Goal: Navigation & Orientation: Find specific page/section

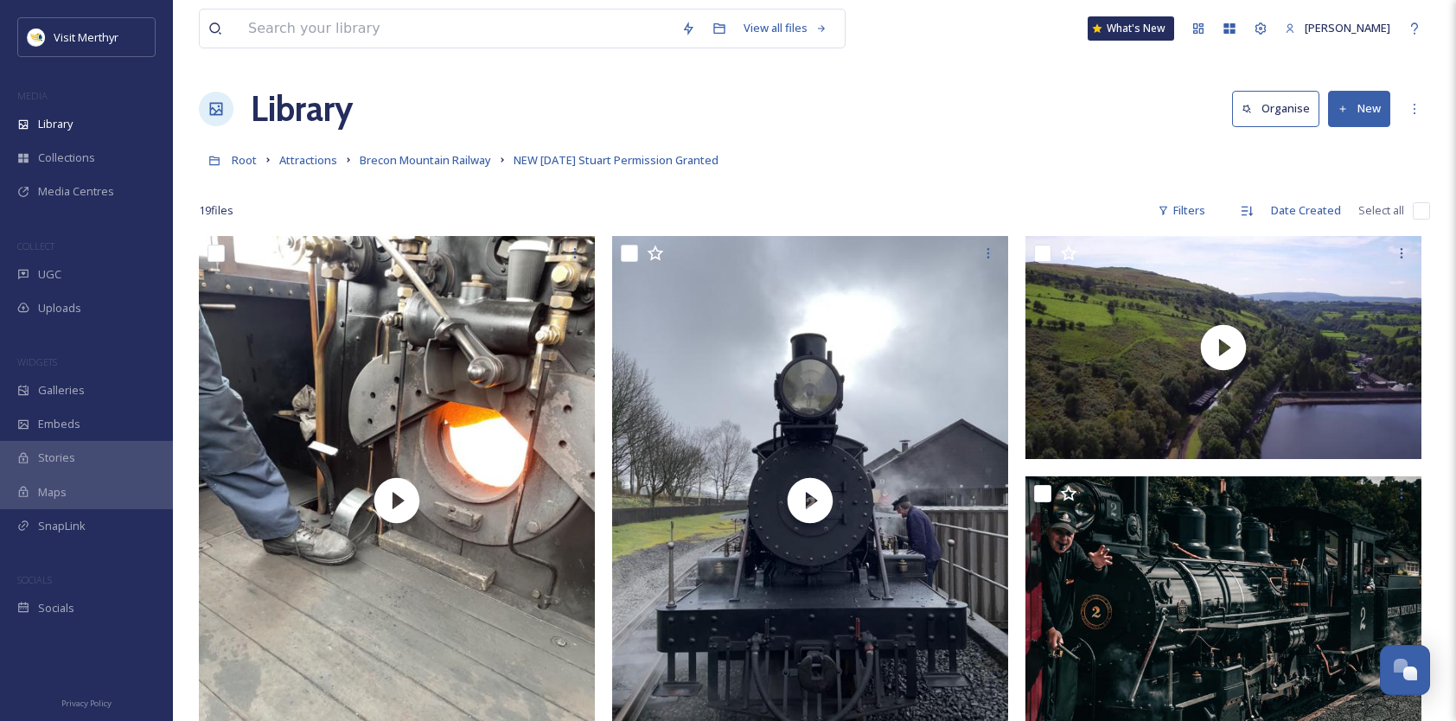
scroll to position [2159, 0]
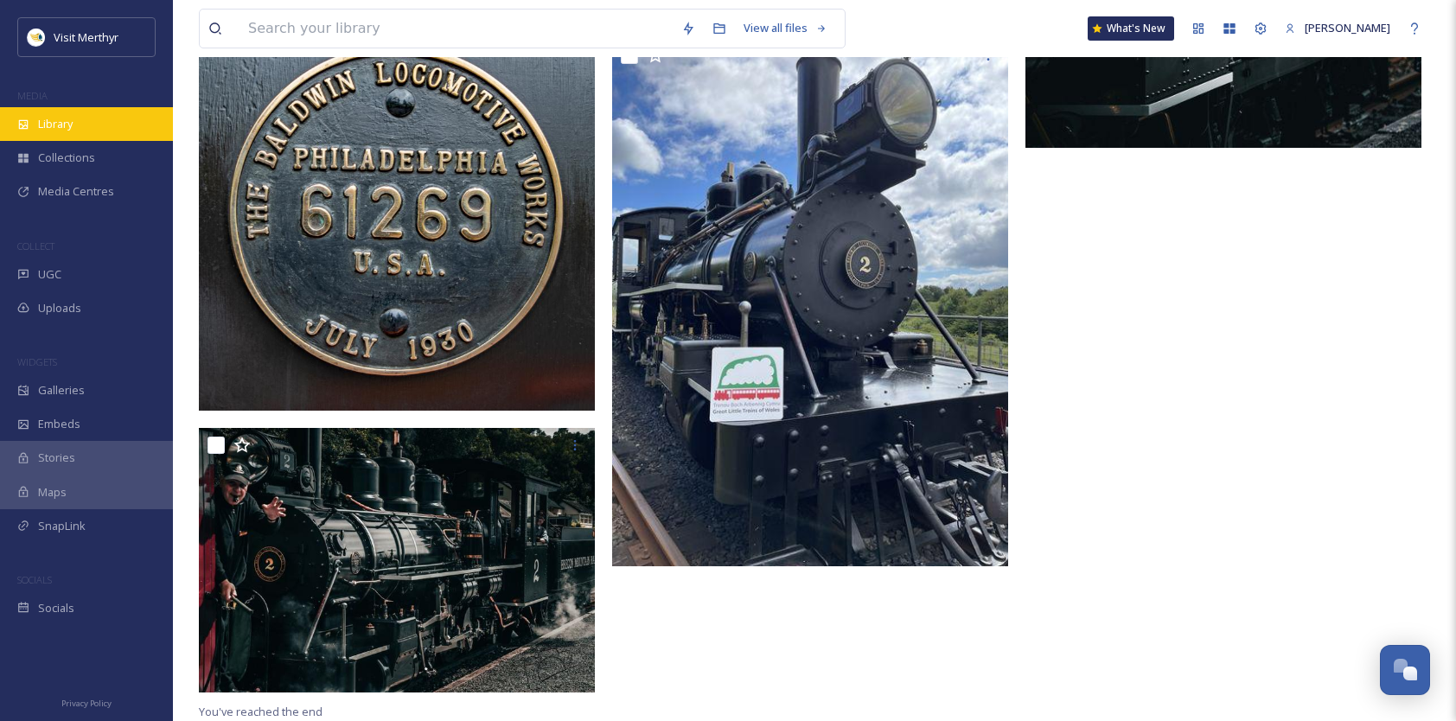
click at [62, 116] on span "Library" at bounding box center [55, 124] width 35 height 16
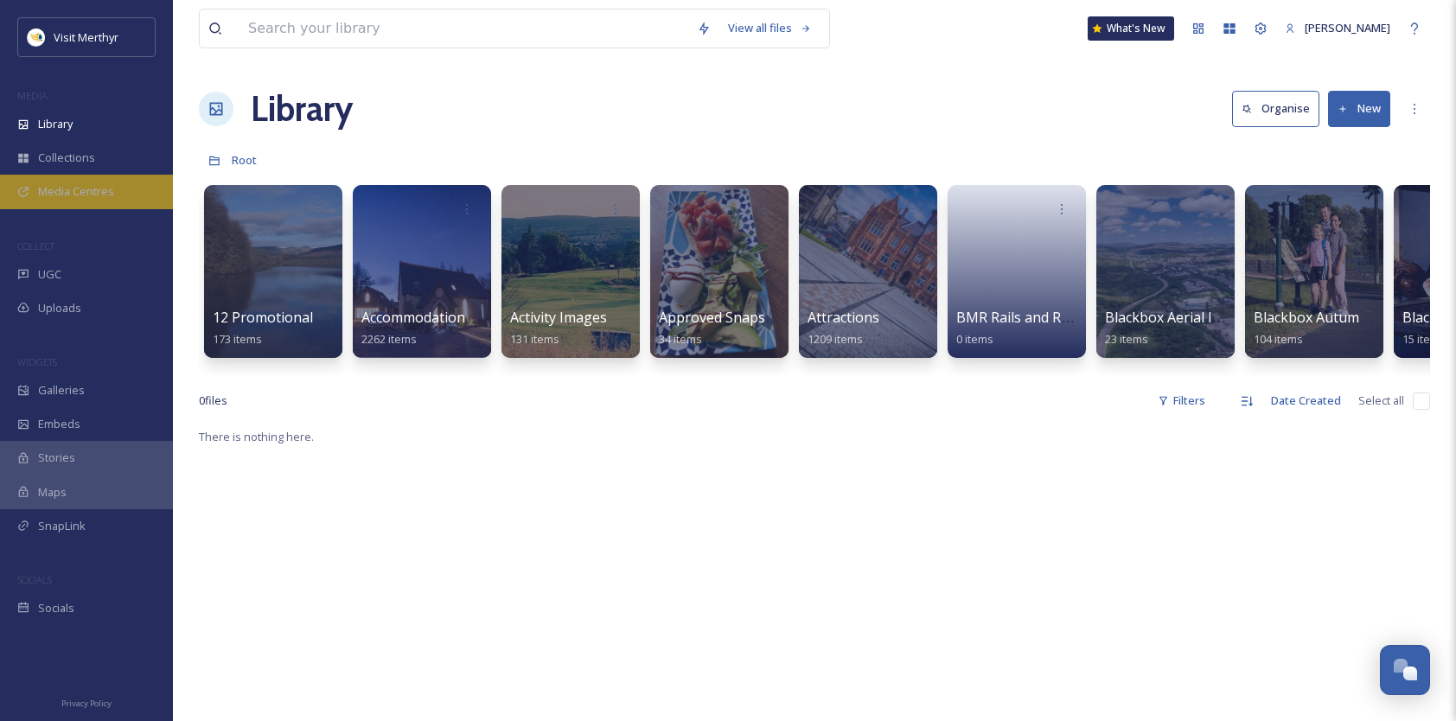
click at [75, 184] on span "Media Centres" at bounding box center [76, 191] width 76 height 16
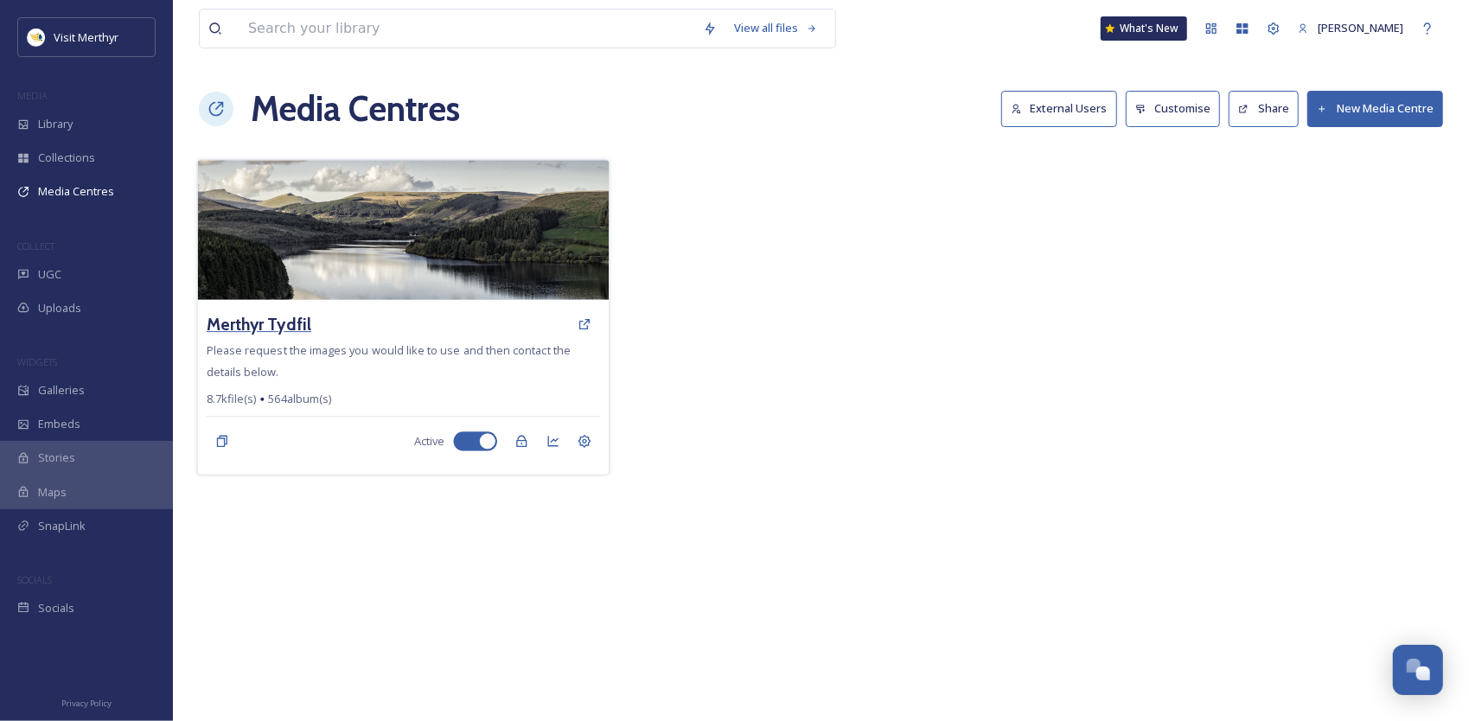
click at [259, 323] on h3 "Merthyr Tydfil" at bounding box center [259, 324] width 105 height 25
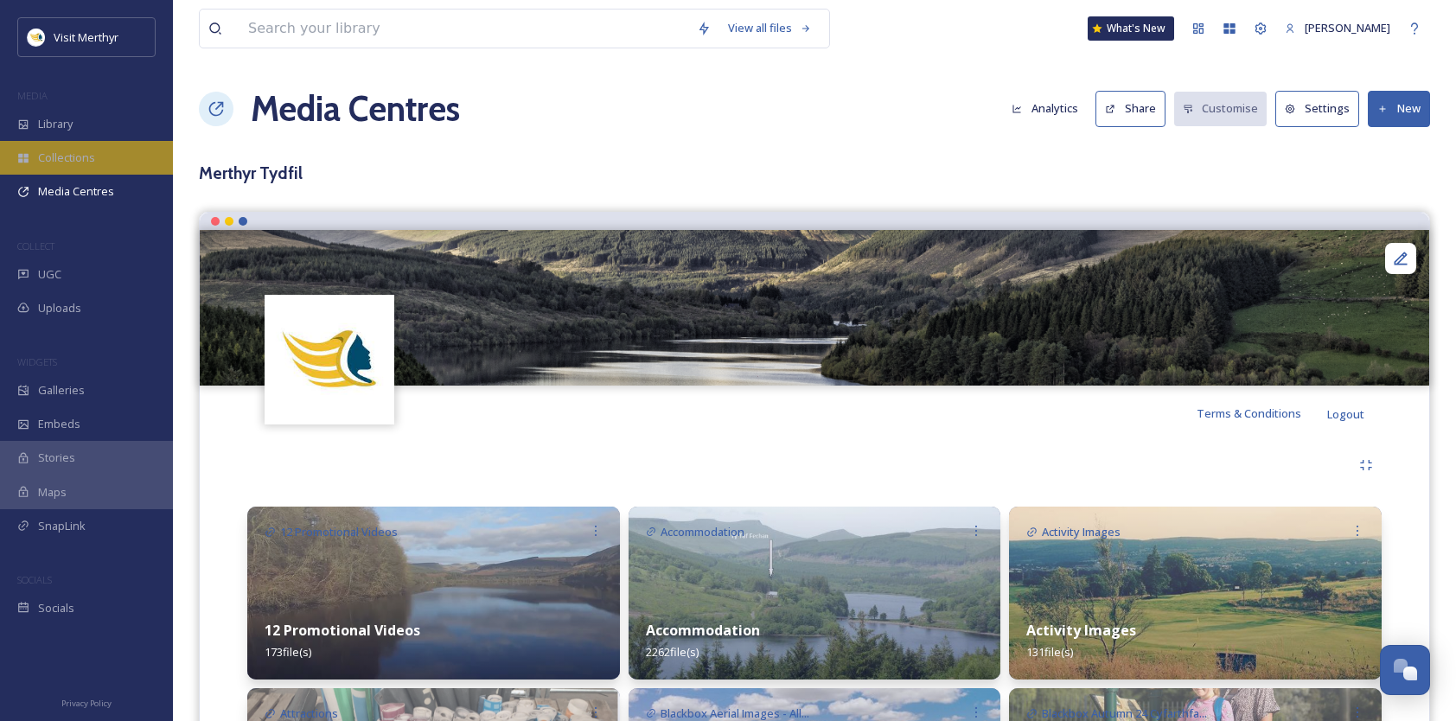
click at [62, 164] on span "Collections" at bounding box center [66, 158] width 57 height 16
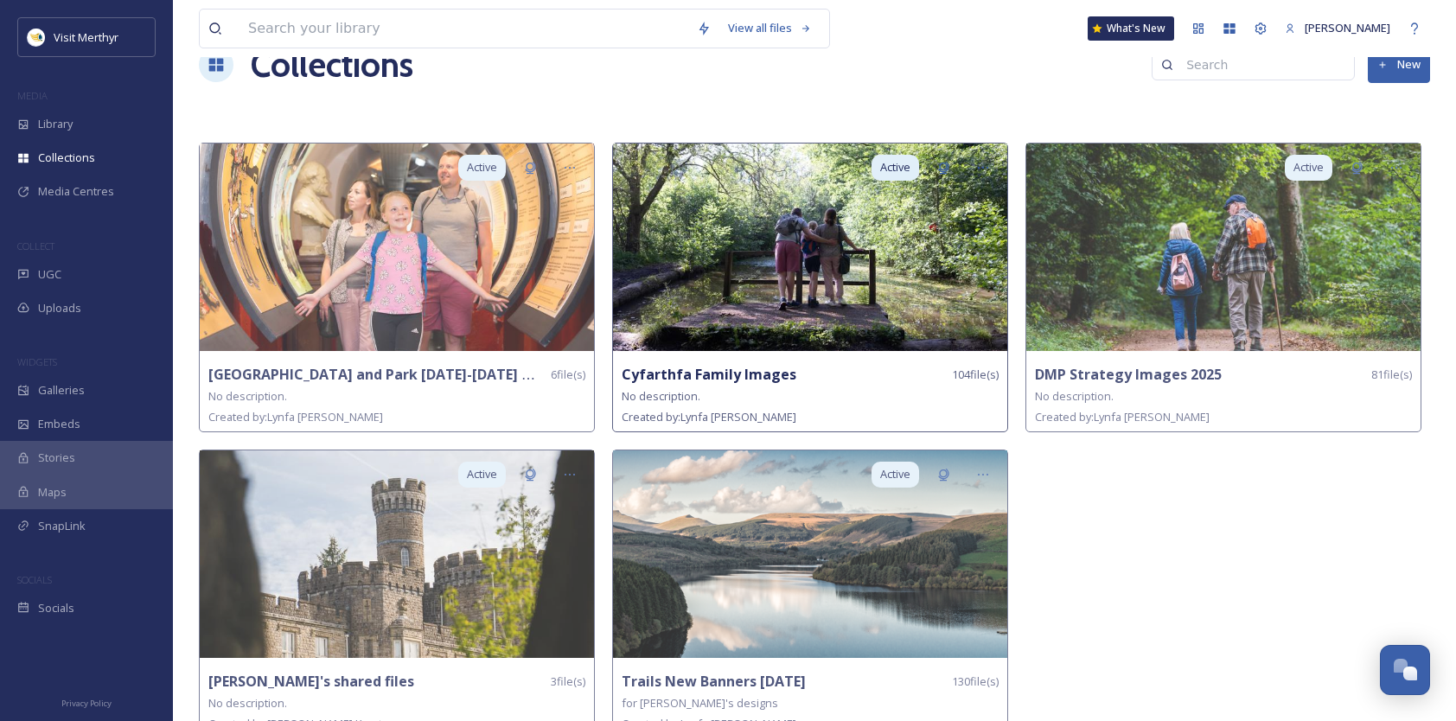
scroll to position [68, 0]
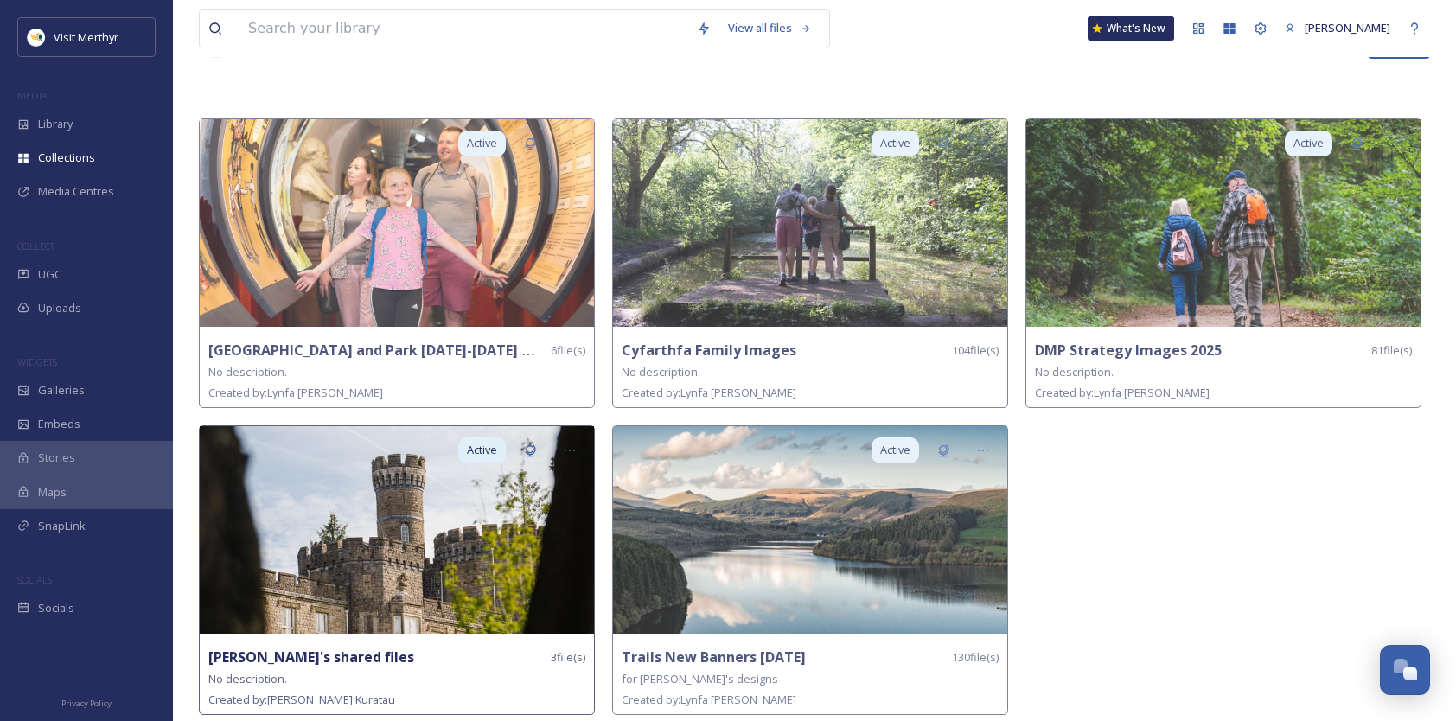
click at [415, 526] on img at bounding box center [397, 529] width 394 height 207
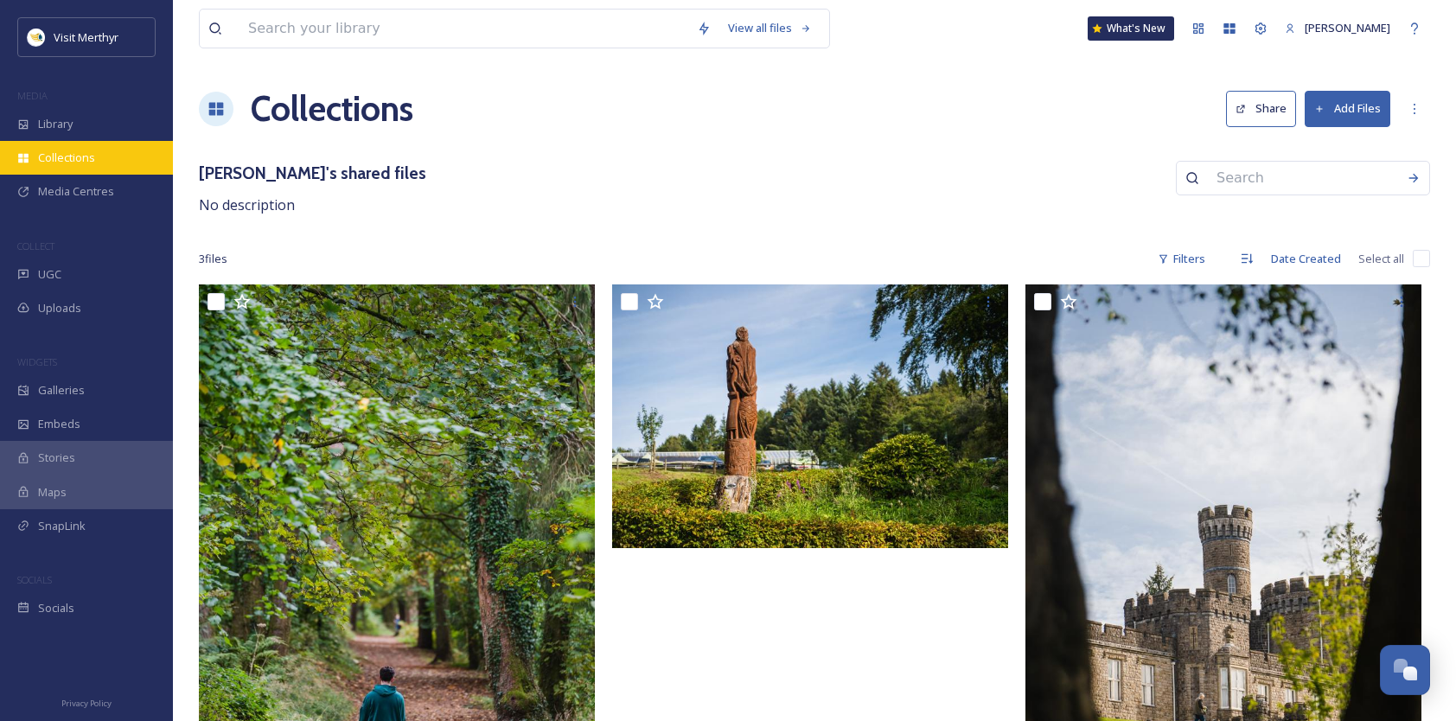
click at [70, 158] on span "Collections" at bounding box center [66, 158] width 57 height 16
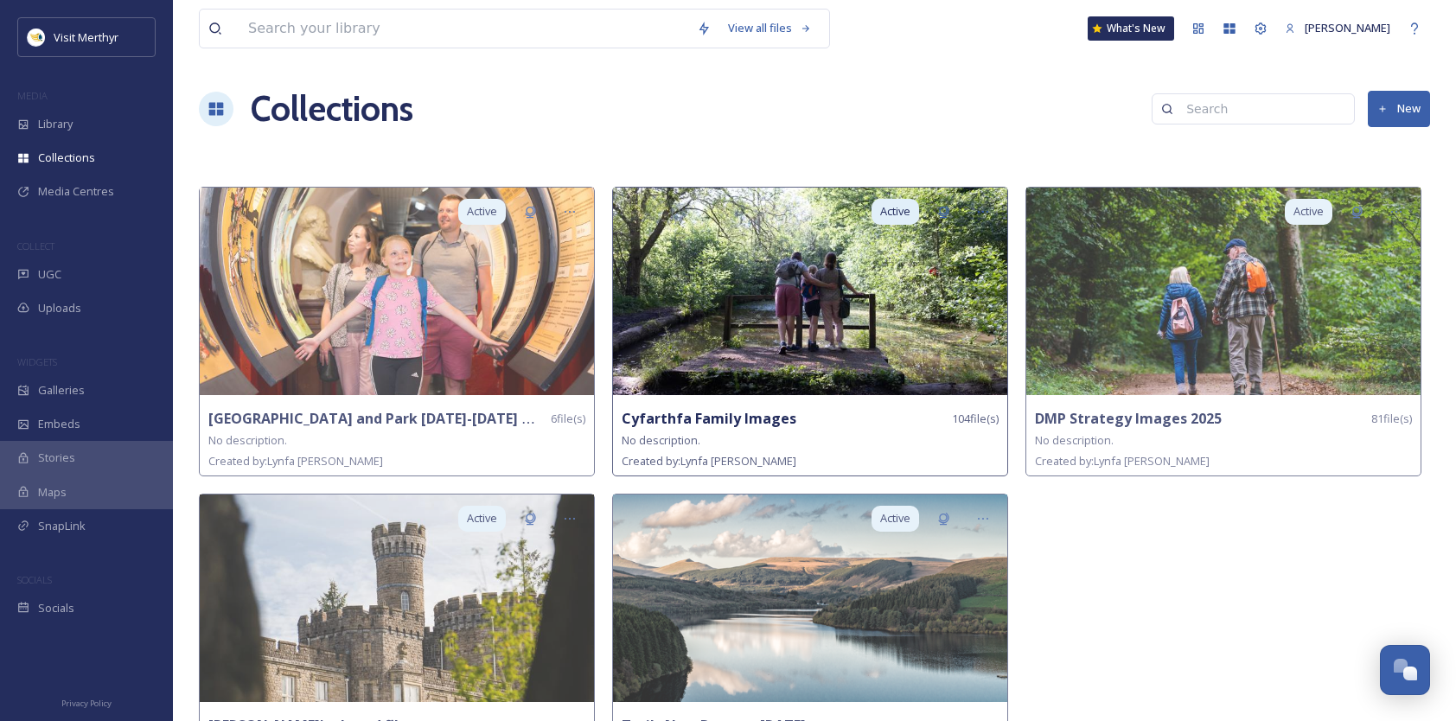
scroll to position [68, 0]
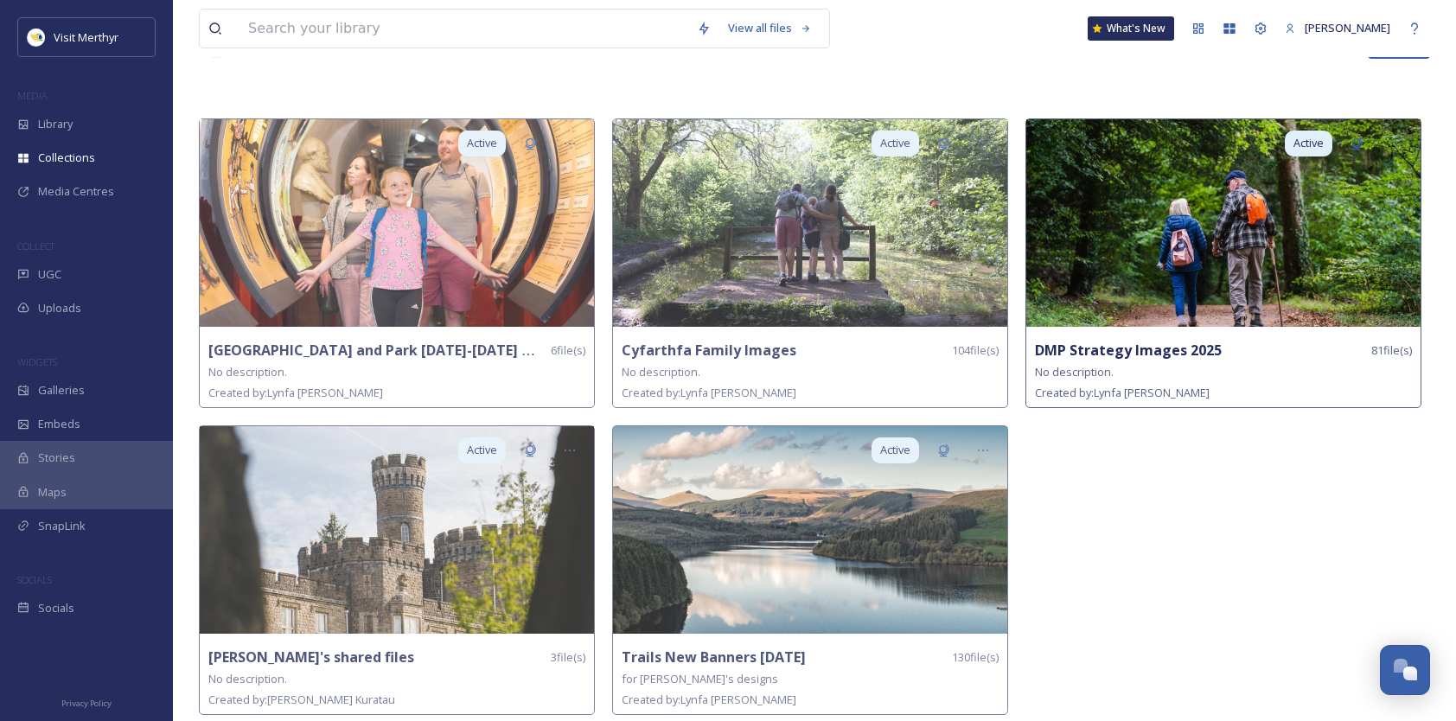
click at [1157, 240] on img at bounding box center [1223, 222] width 394 height 207
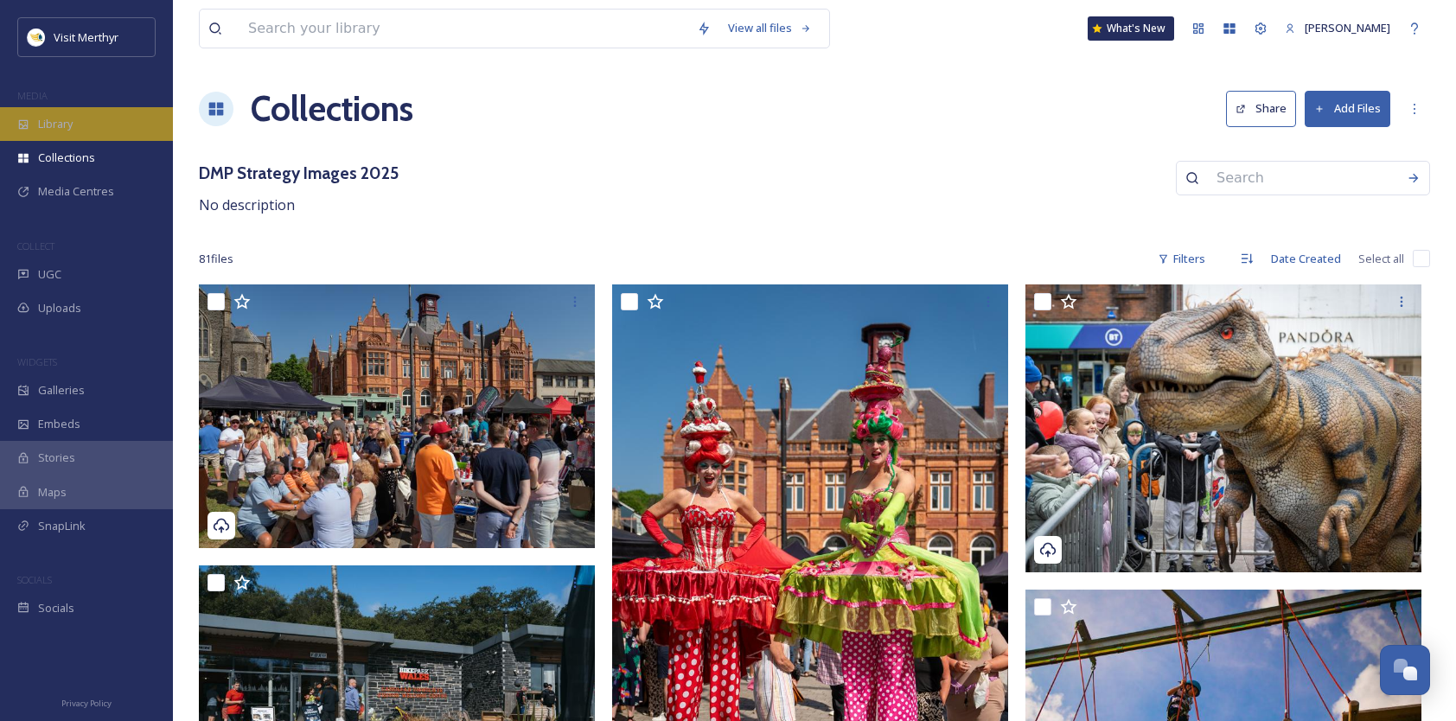
click at [62, 124] on span "Library" at bounding box center [55, 124] width 35 height 16
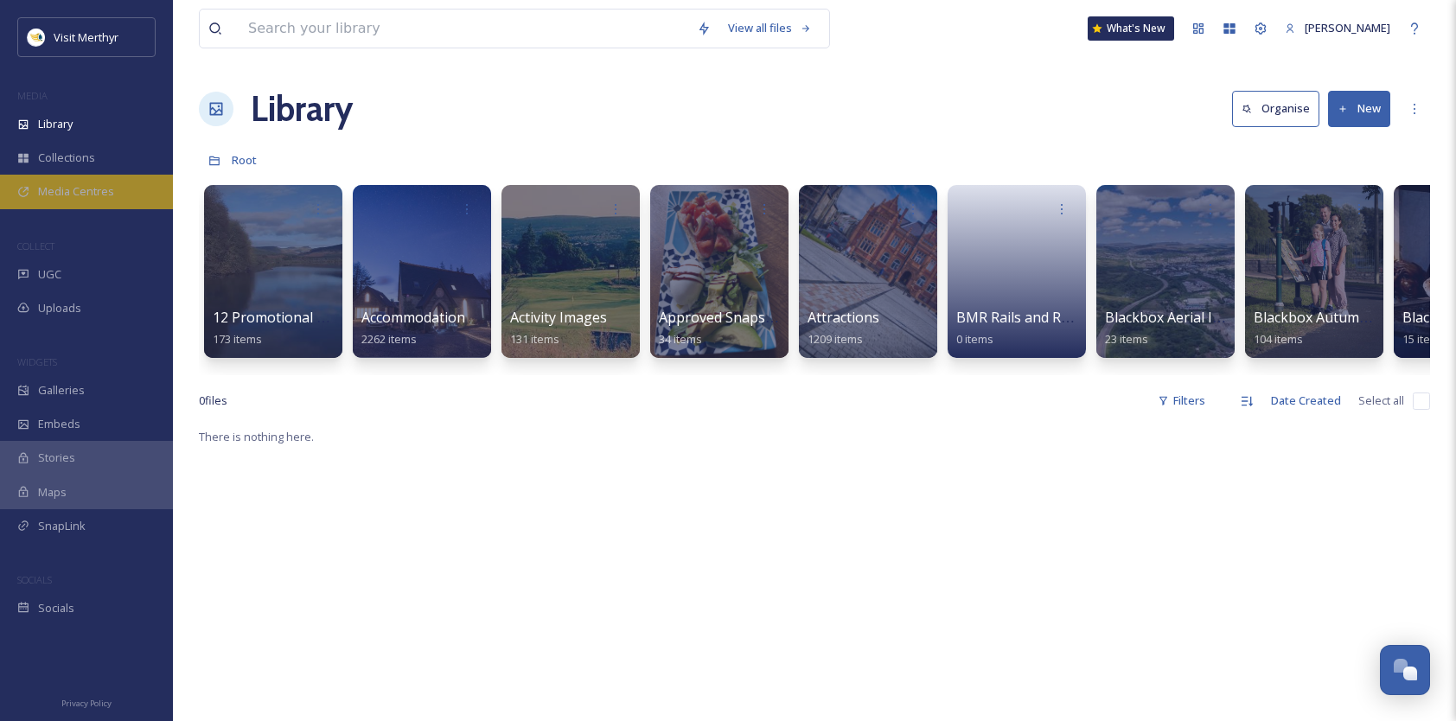
click at [74, 197] on span "Media Centres" at bounding box center [76, 191] width 76 height 16
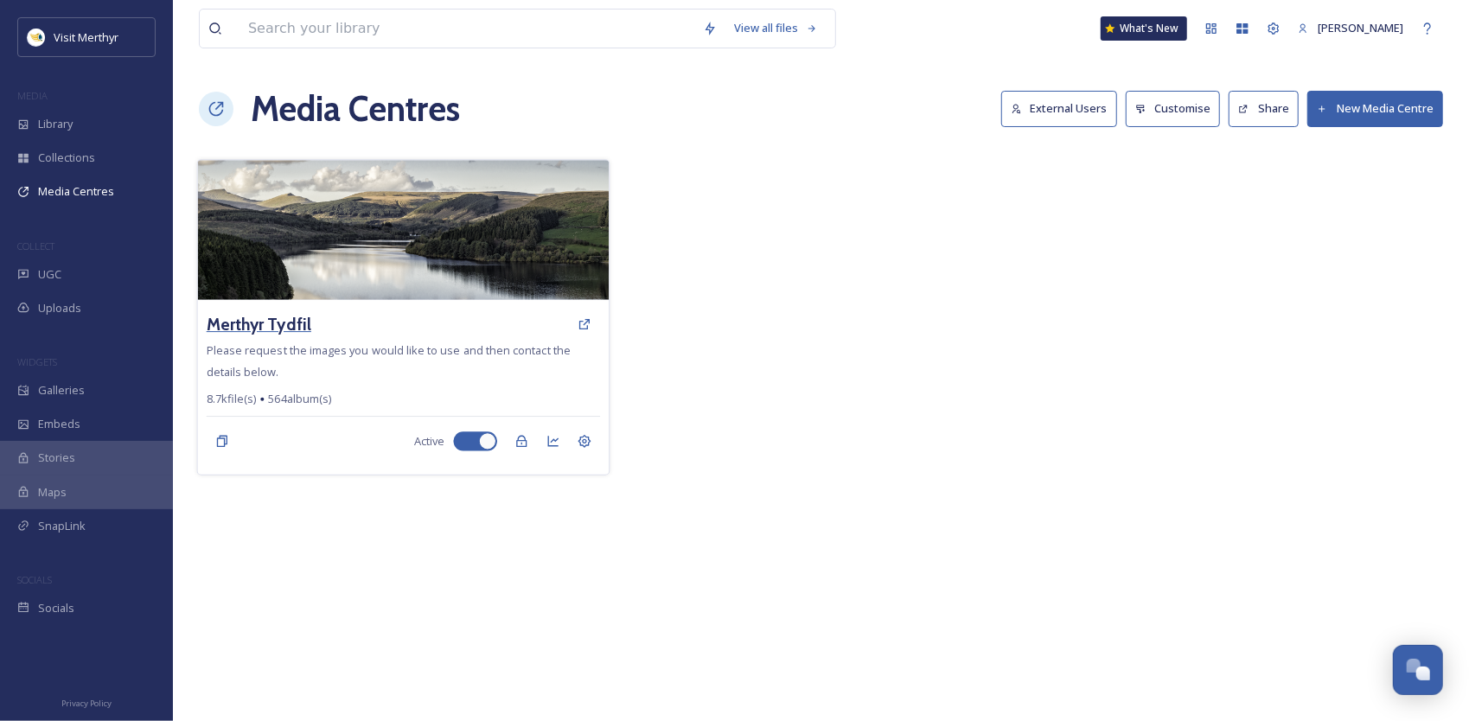
click at [285, 319] on h3 "Merthyr Tydfil" at bounding box center [259, 324] width 105 height 25
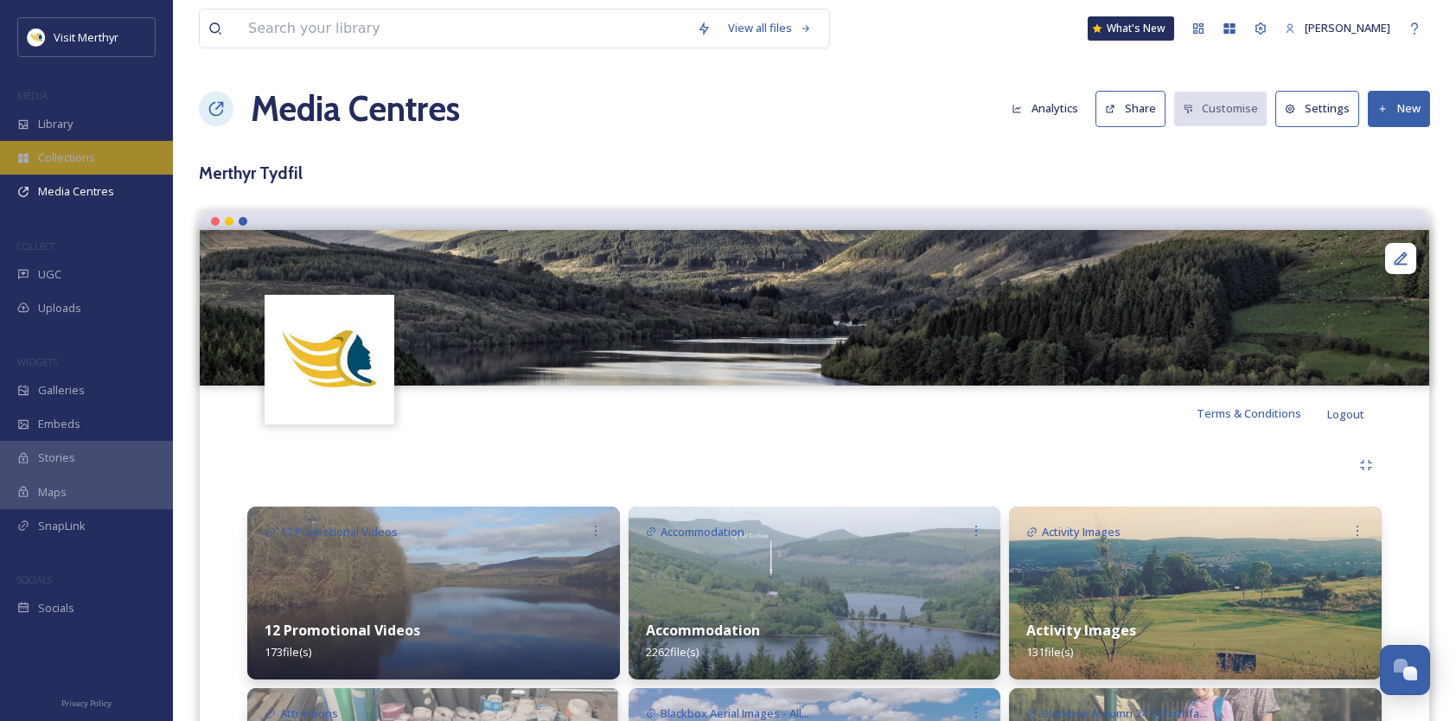
click at [84, 157] on span "Collections" at bounding box center [66, 158] width 57 height 16
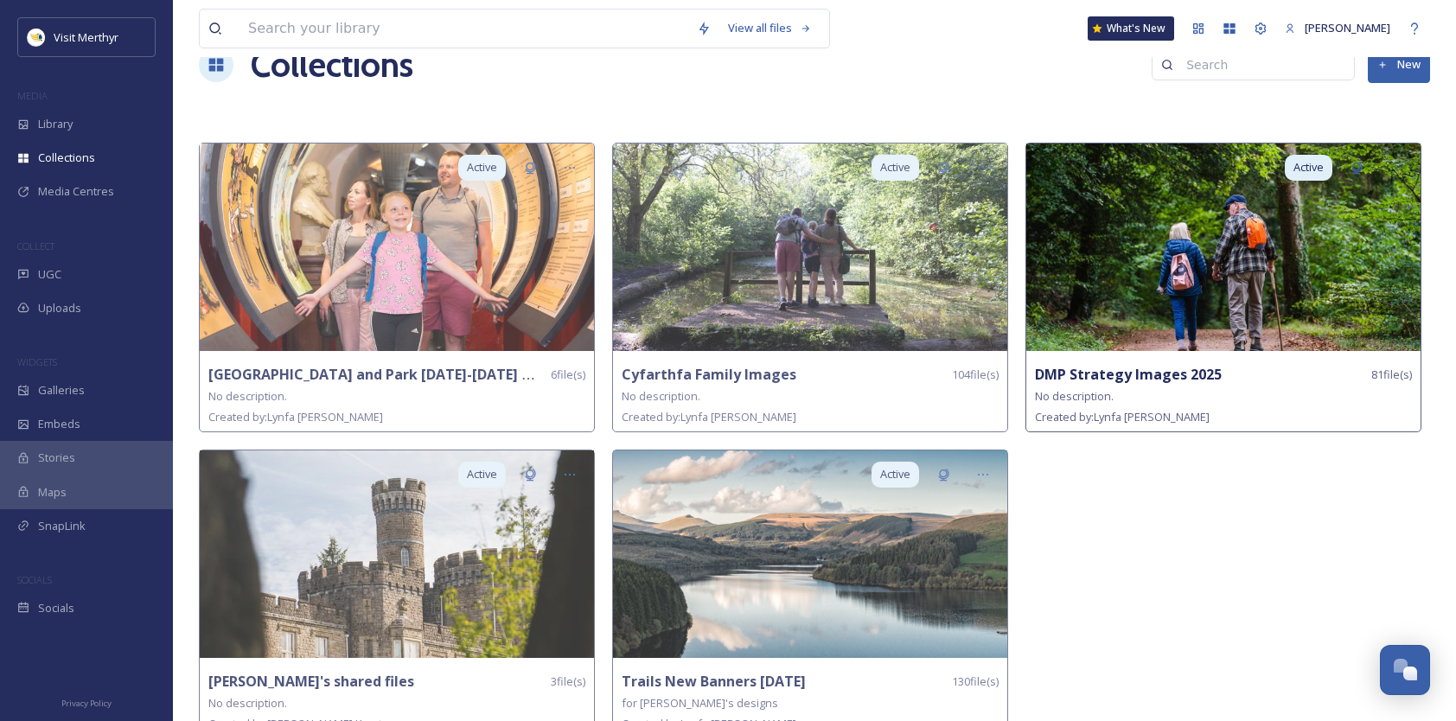
scroll to position [68, 0]
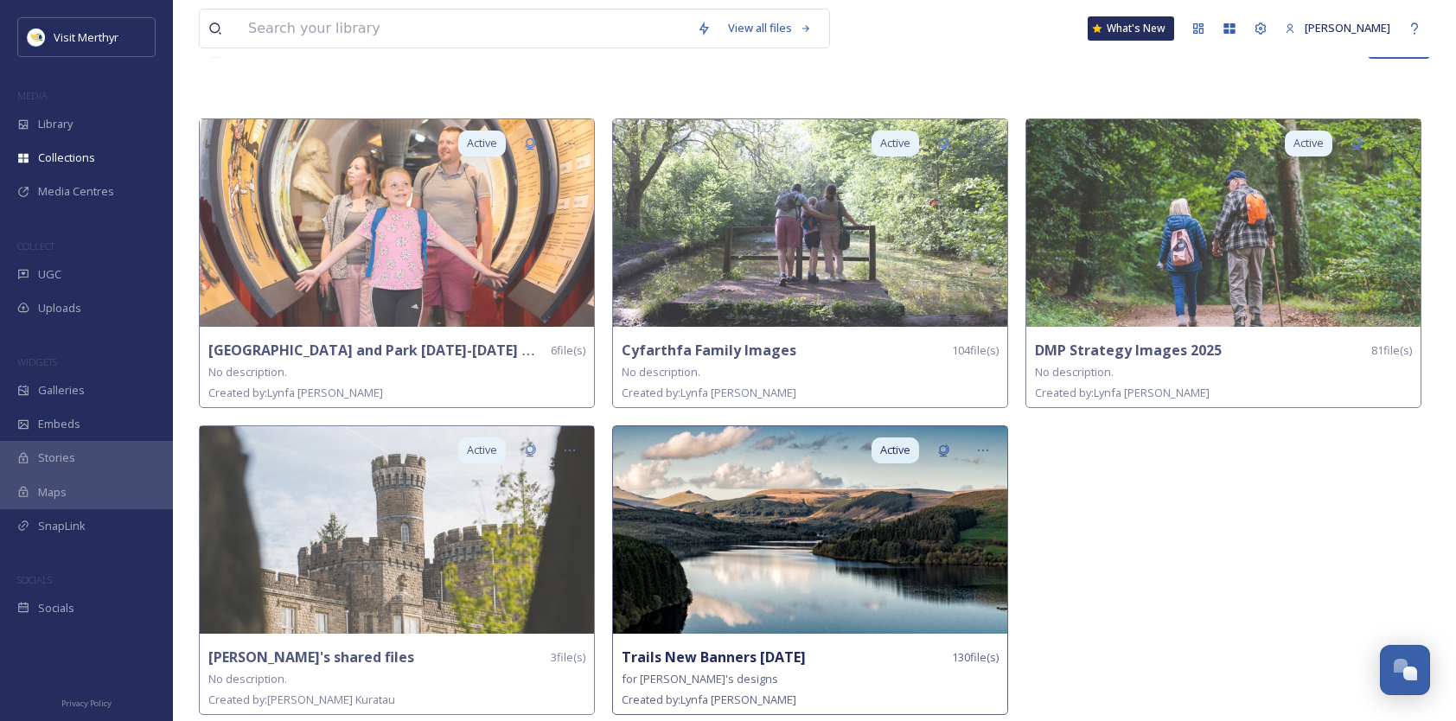
click at [699, 588] on img at bounding box center [810, 529] width 394 height 207
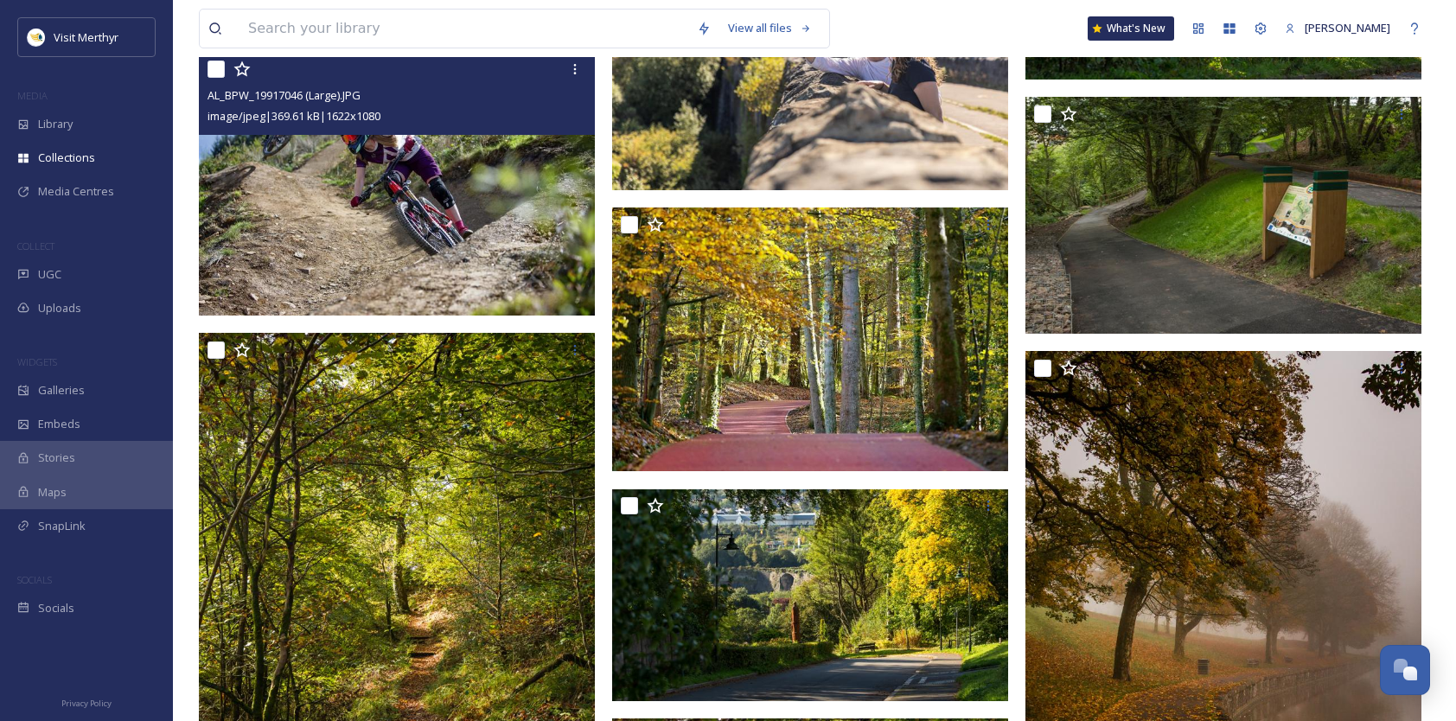
scroll to position [12993, 0]
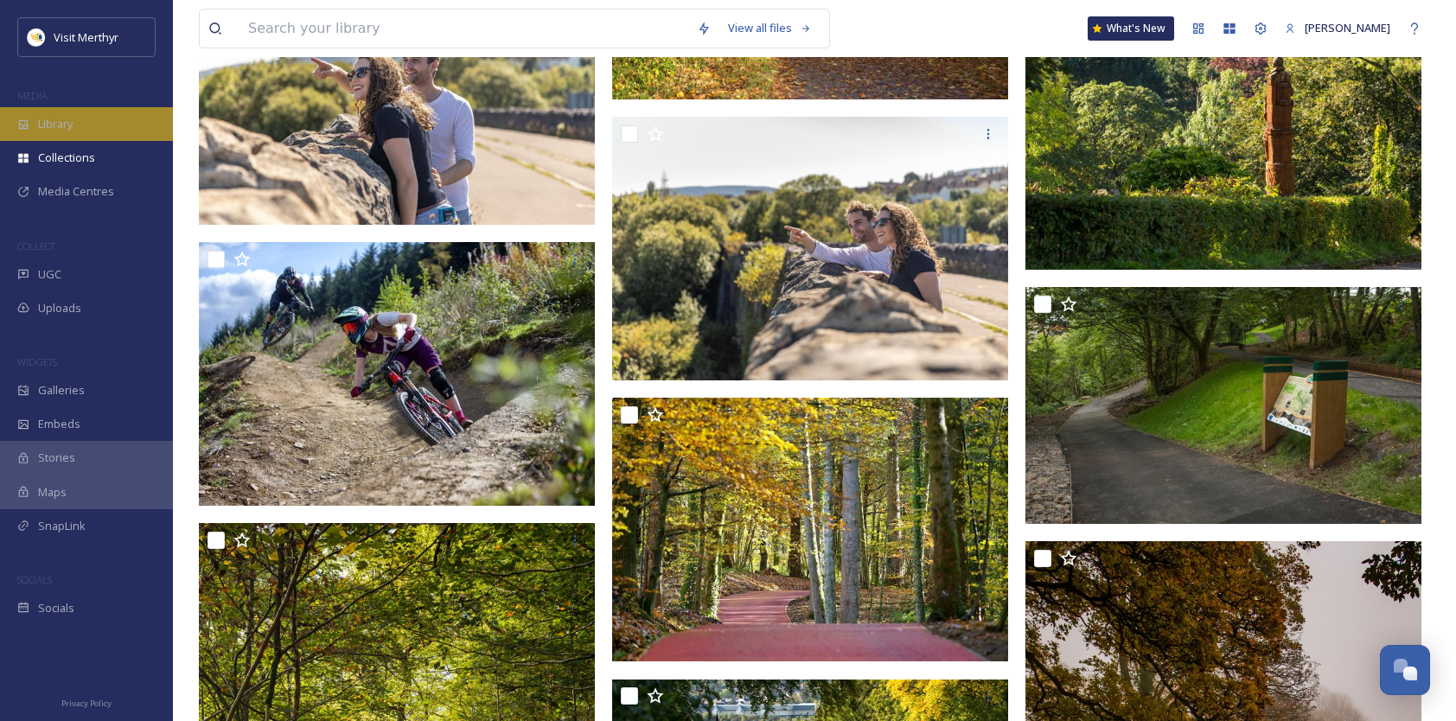
click at [67, 126] on span "Library" at bounding box center [55, 124] width 35 height 16
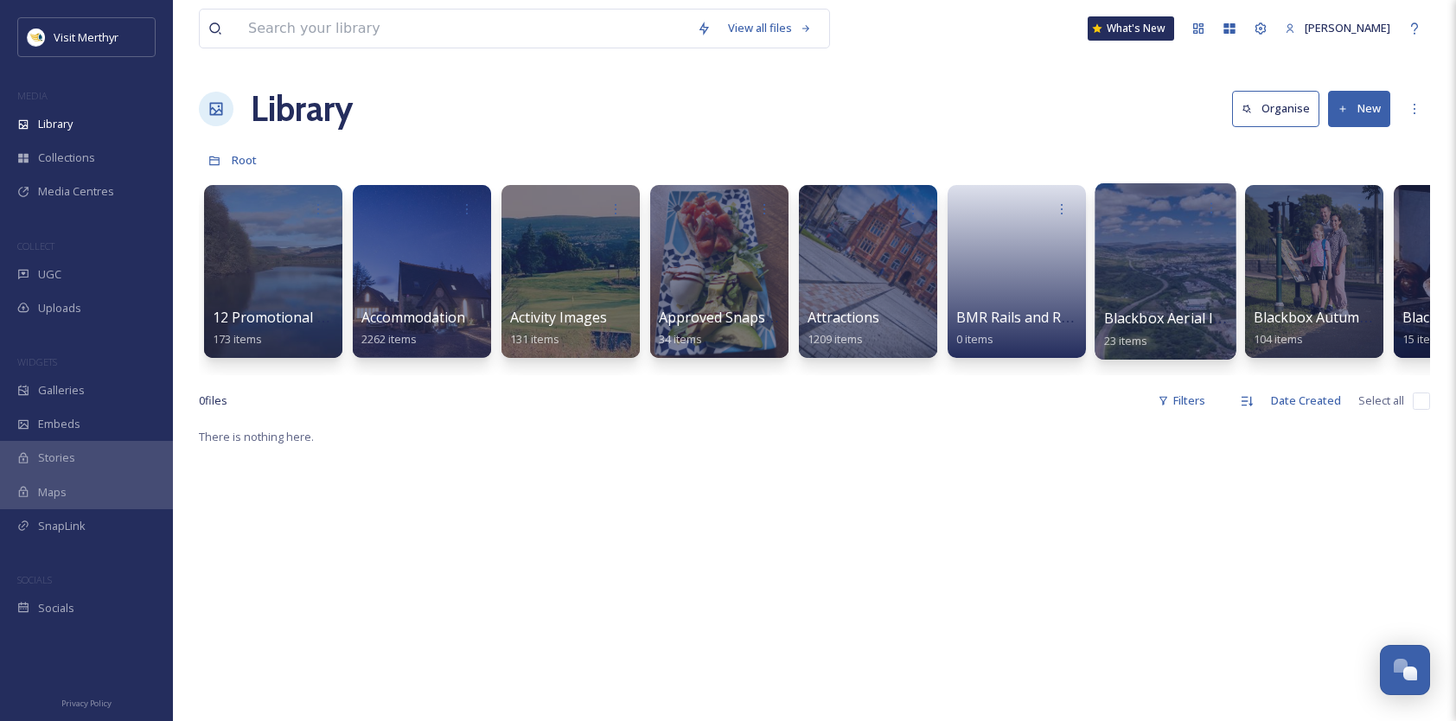
click at [1172, 273] on div at bounding box center [1164, 271] width 141 height 176
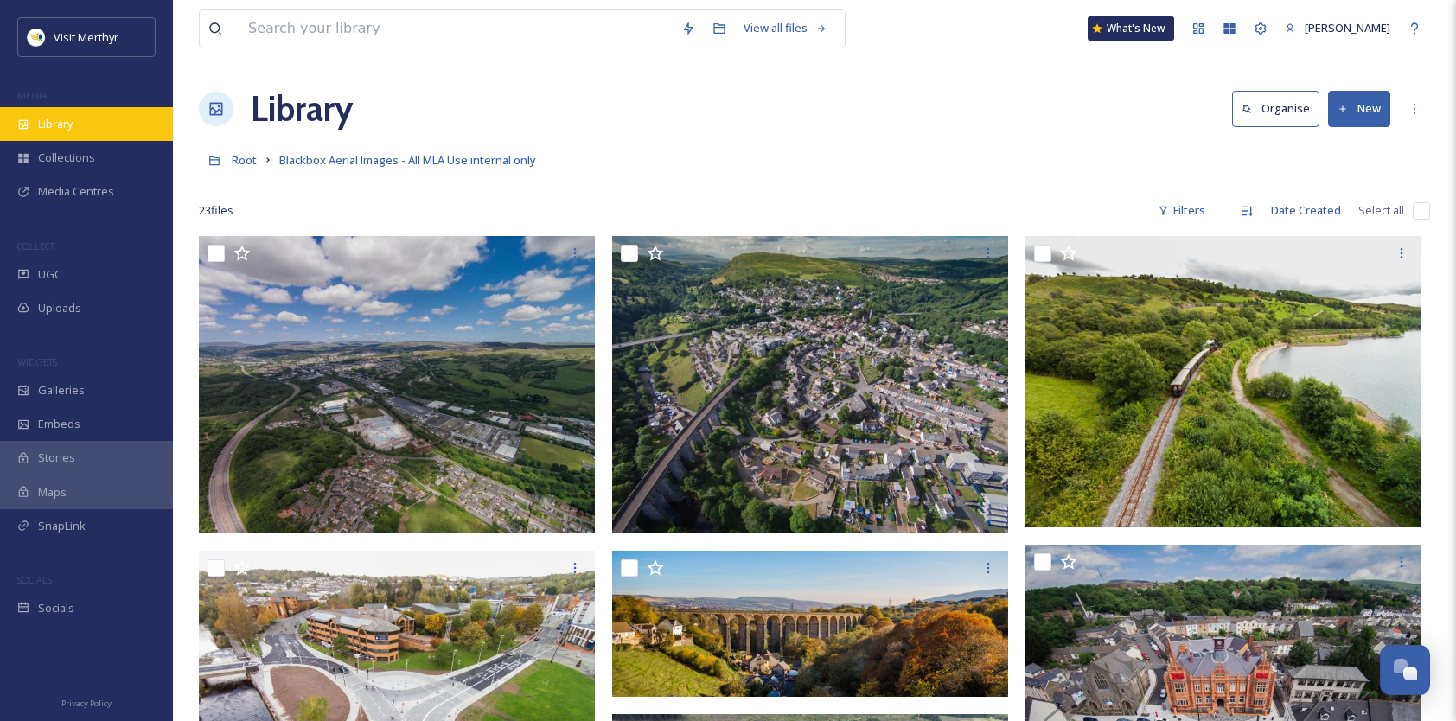
click at [53, 124] on span "Library" at bounding box center [55, 124] width 35 height 16
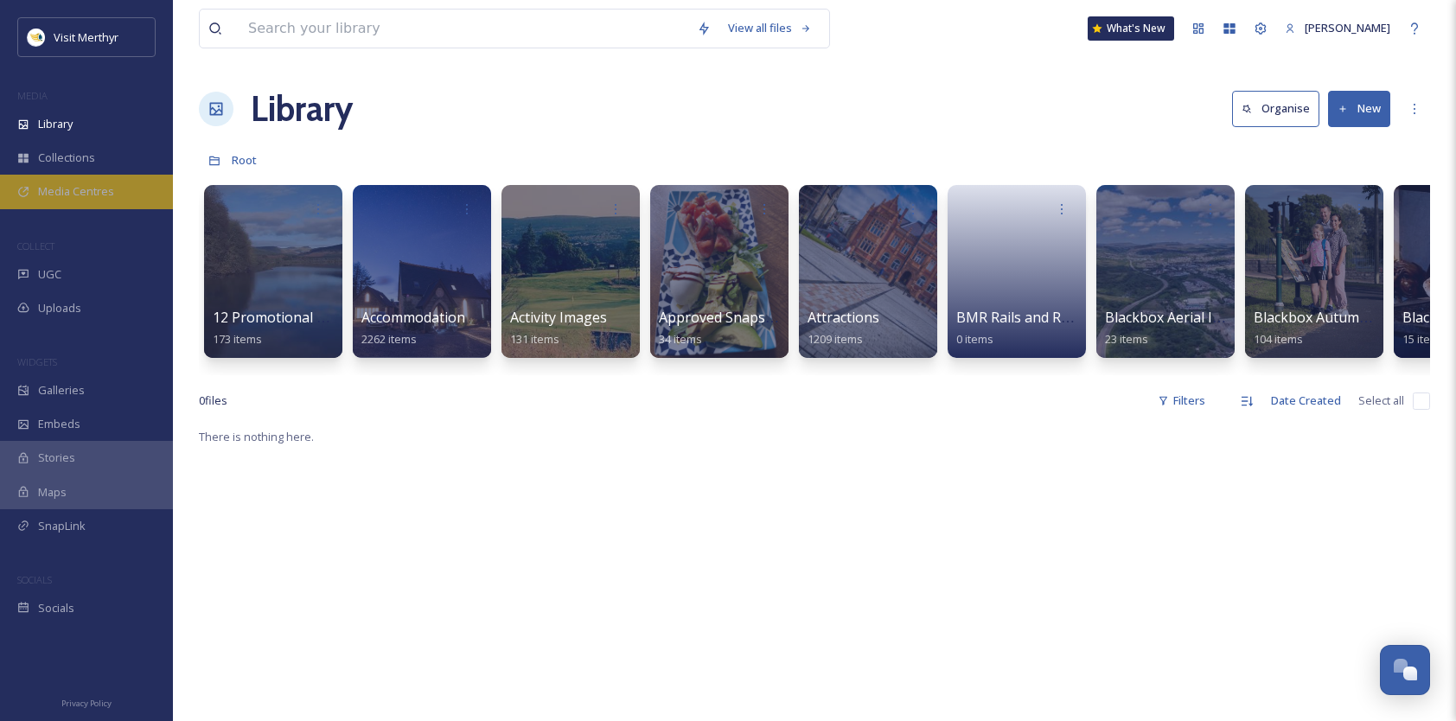
click at [73, 191] on span "Media Centres" at bounding box center [76, 191] width 76 height 16
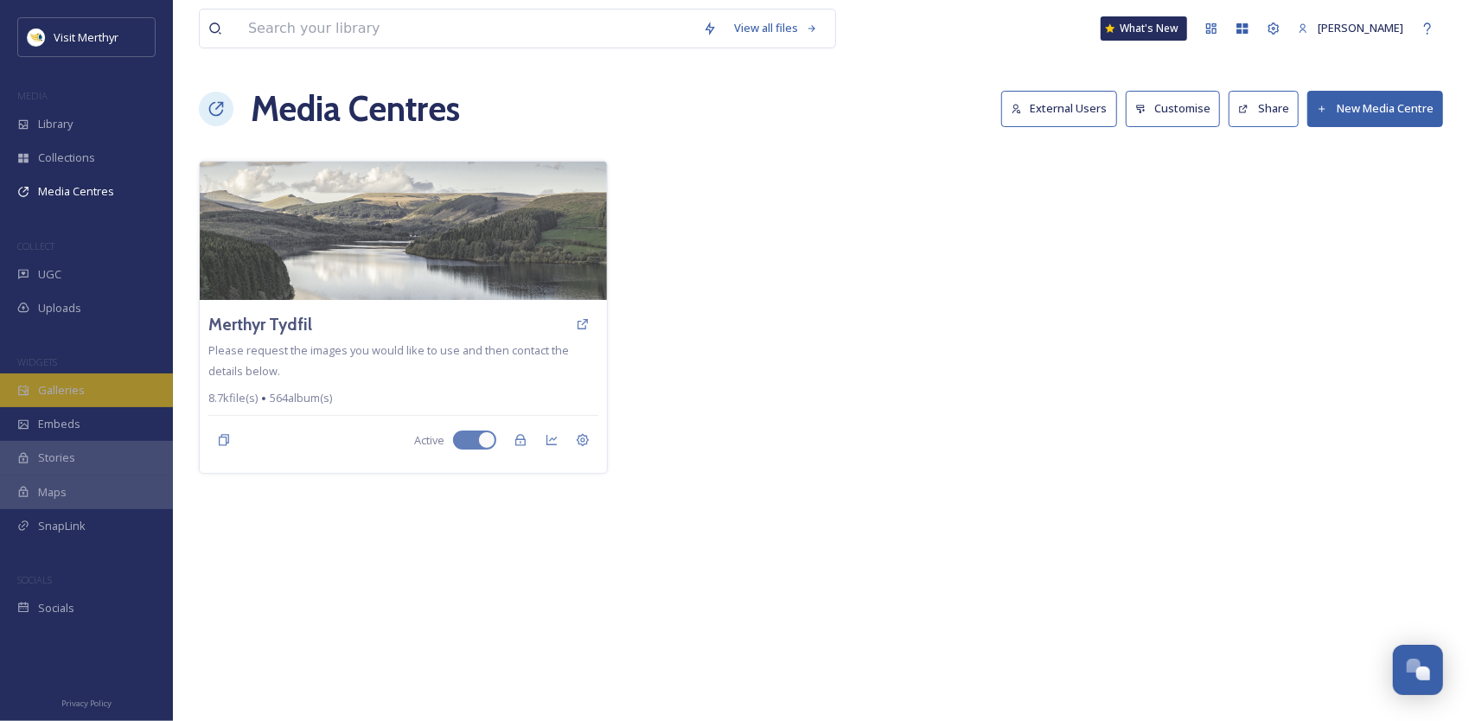
click at [71, 388] on span "Galleries" at bounding box center [61, 390] width 47 height 16
